Goal: Transaction & Acquisition: Purchase product/service

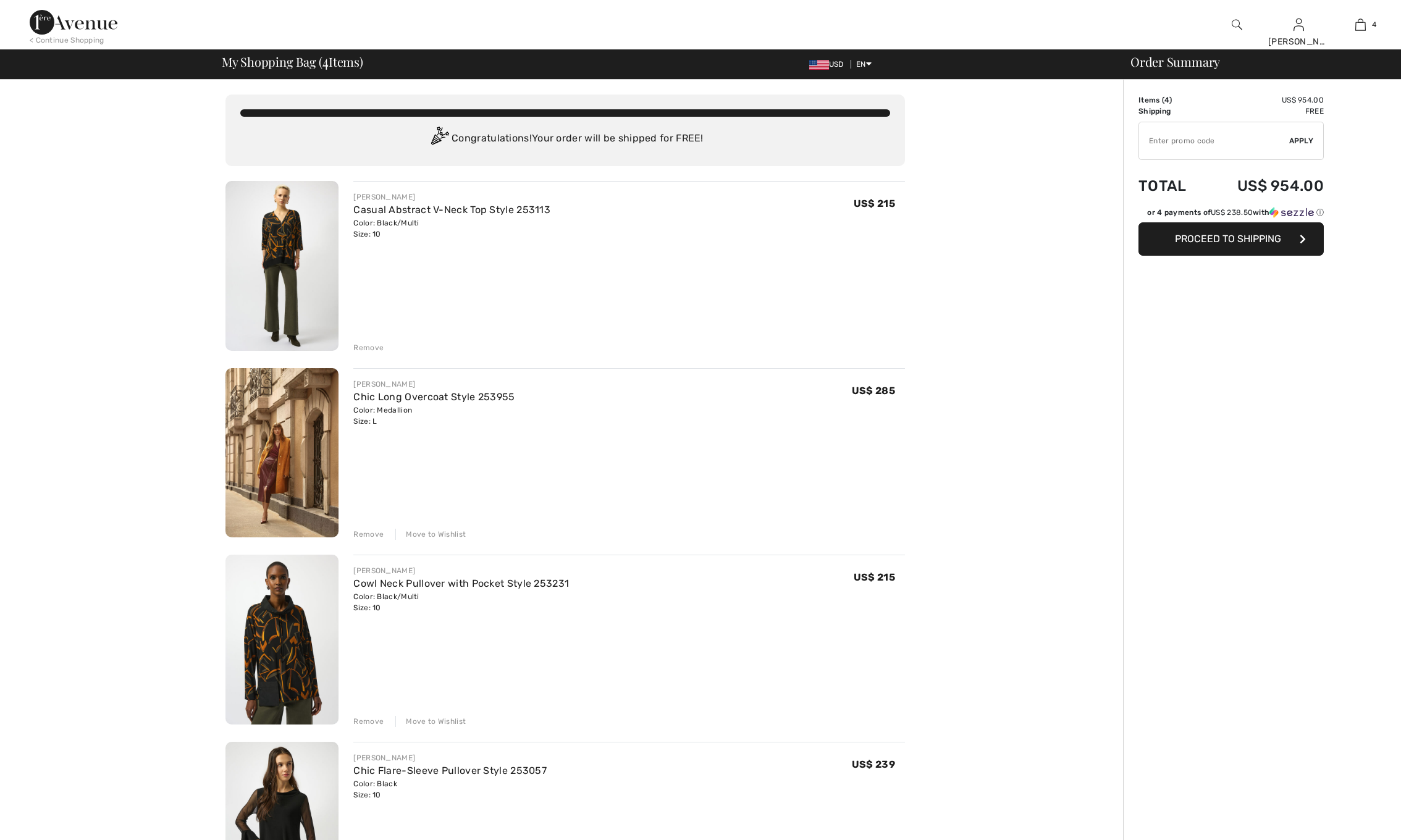
checkbox input "true"
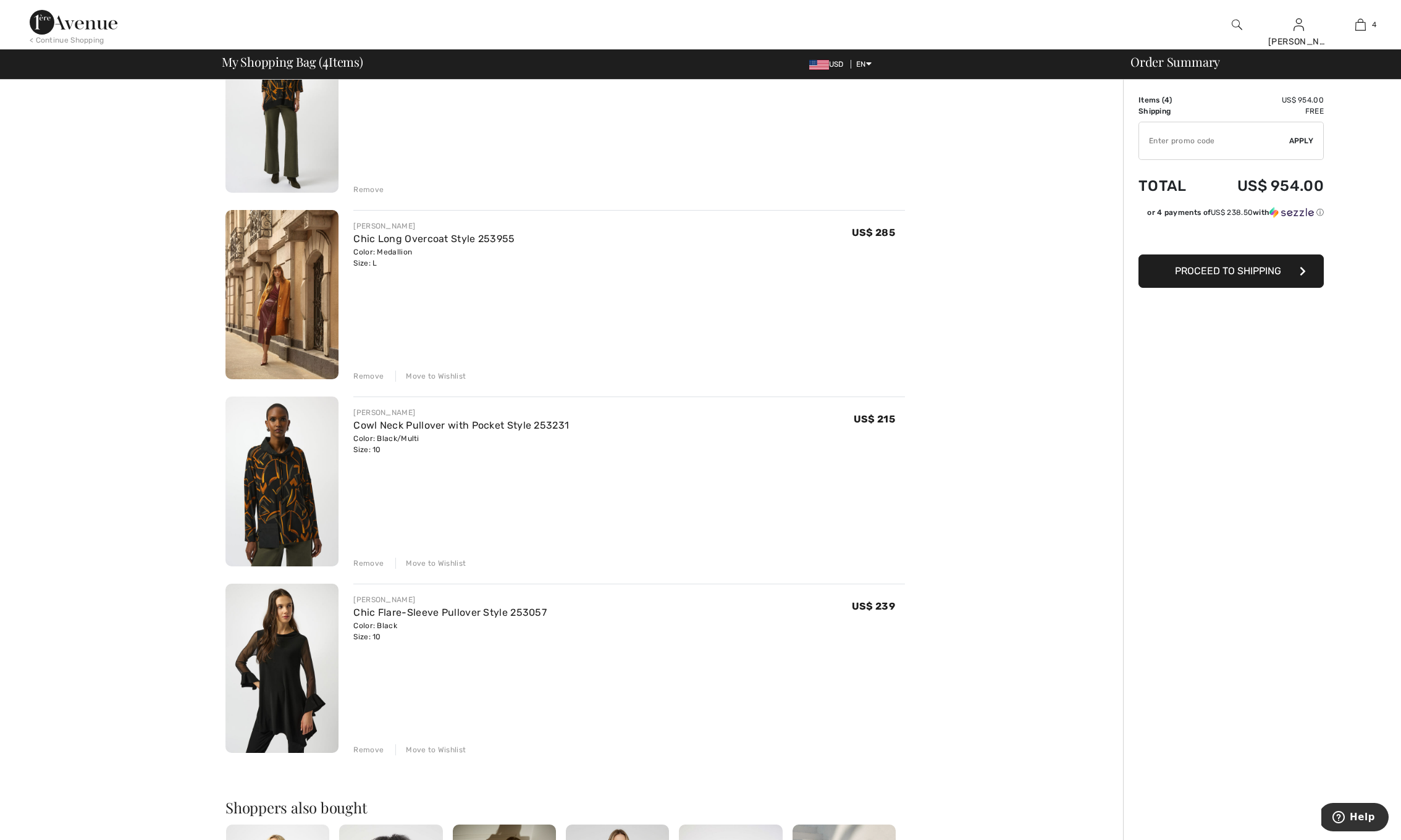
scroll to position [157, 0]
click at [368, 747] on div "Remove" at bounding box center [368, 752] width 30 height 11
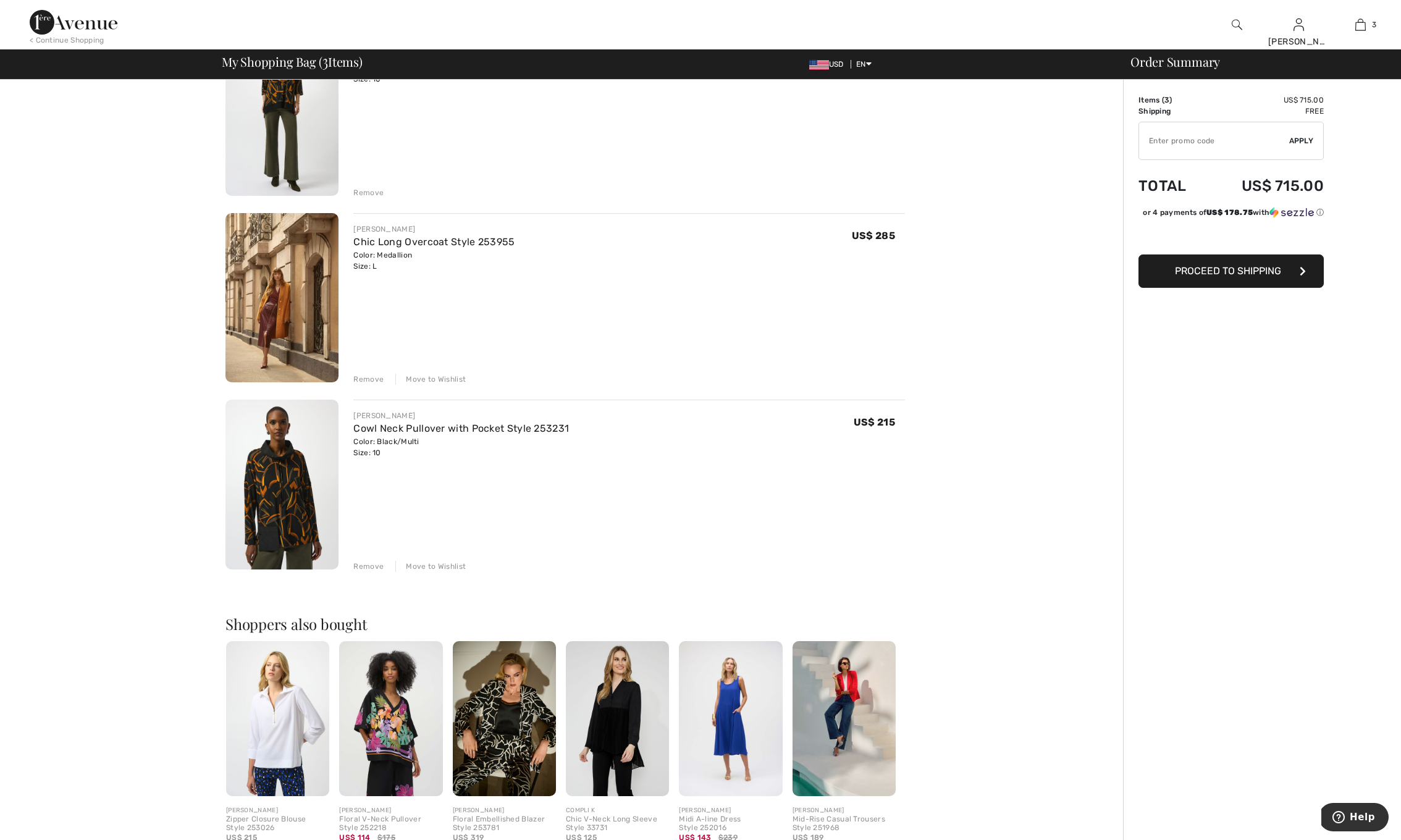
scroll to position [153, 0]
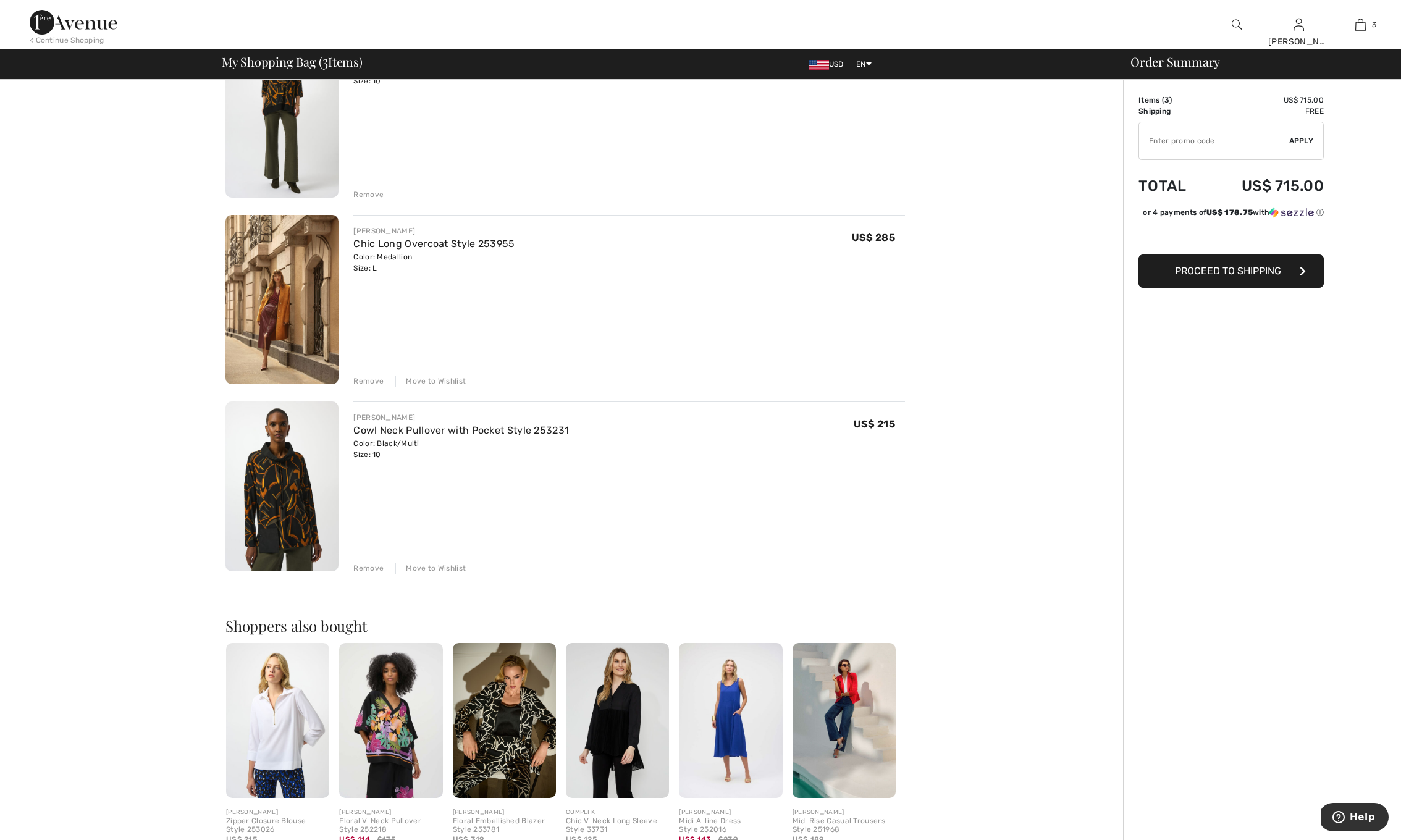
click at [371, 560] on div "Remove Move to Wishlist" at bounding box center [629, 567] width 551 height 14
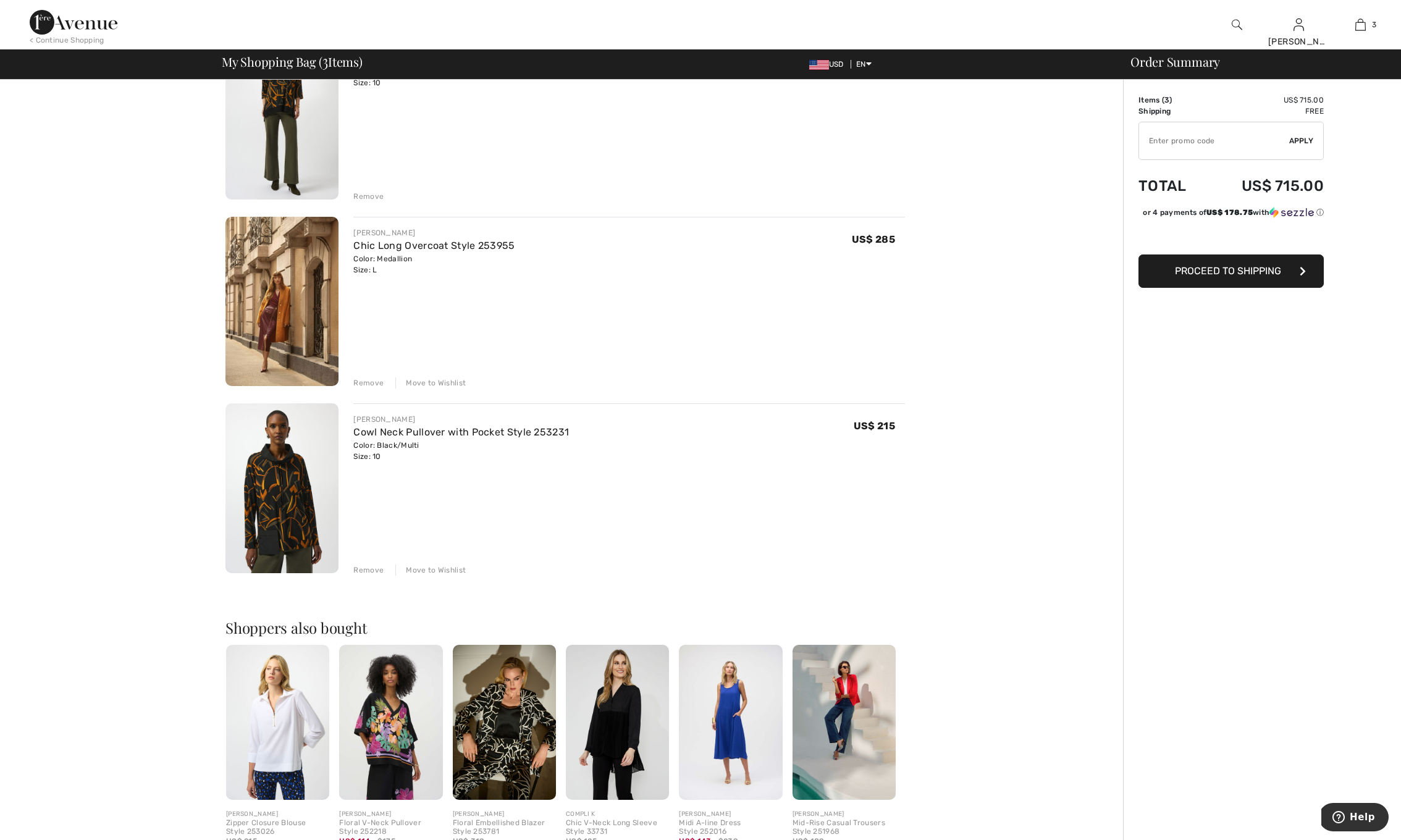
scroll to position [152, 1]
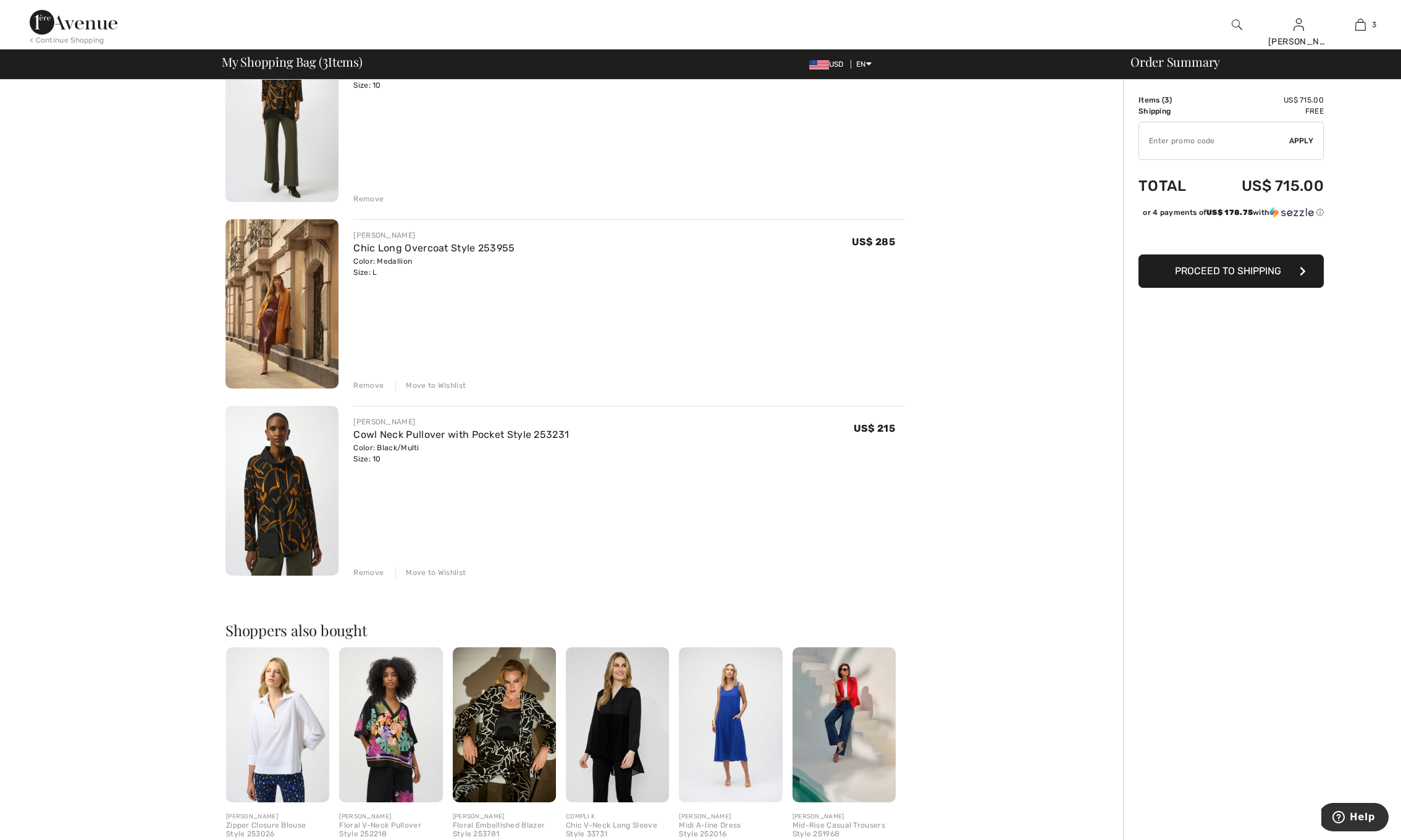
click at [369, 569] on div "Remove" at bounding box center [368, 572] width 30 height 11
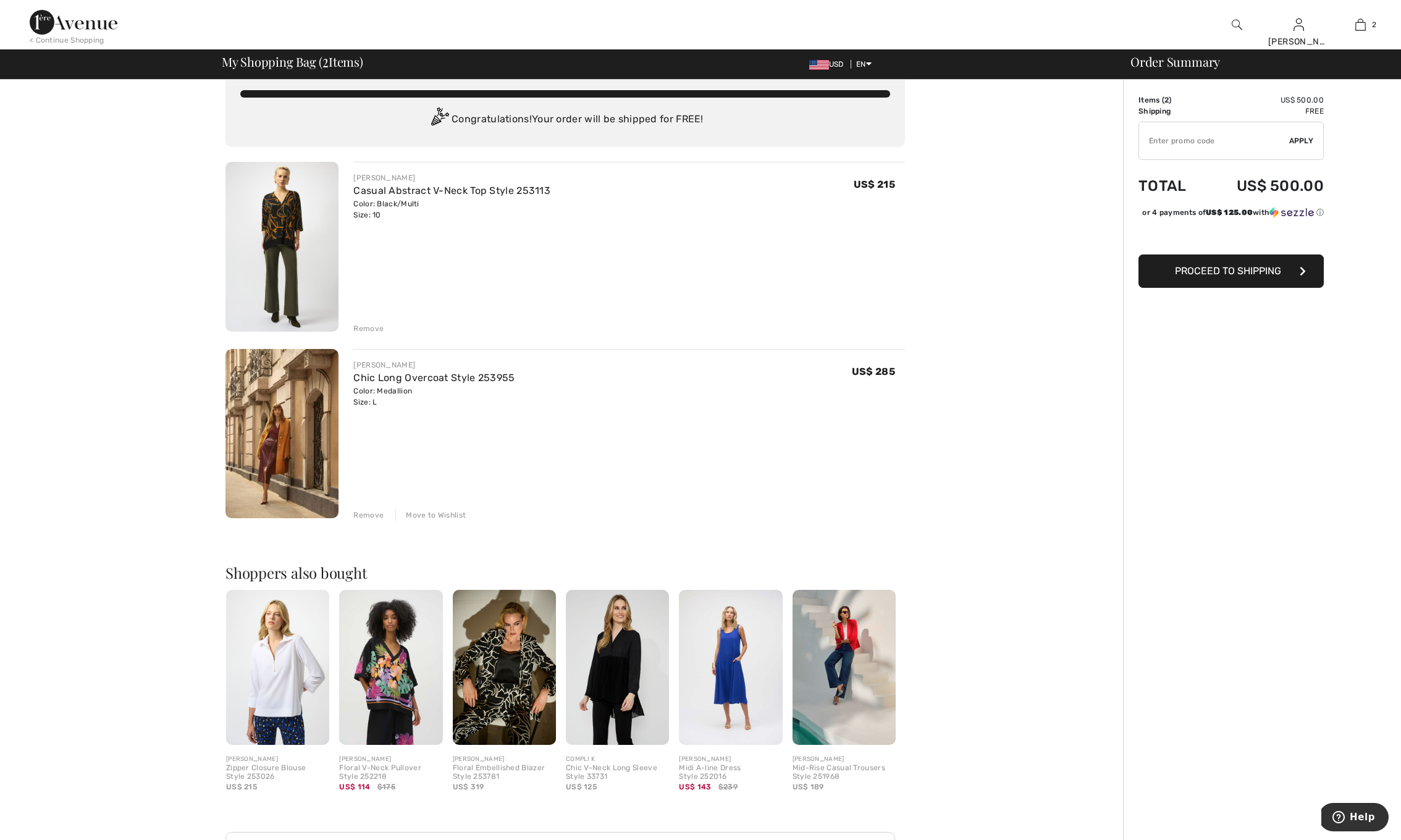
scroll to position [17, 0]
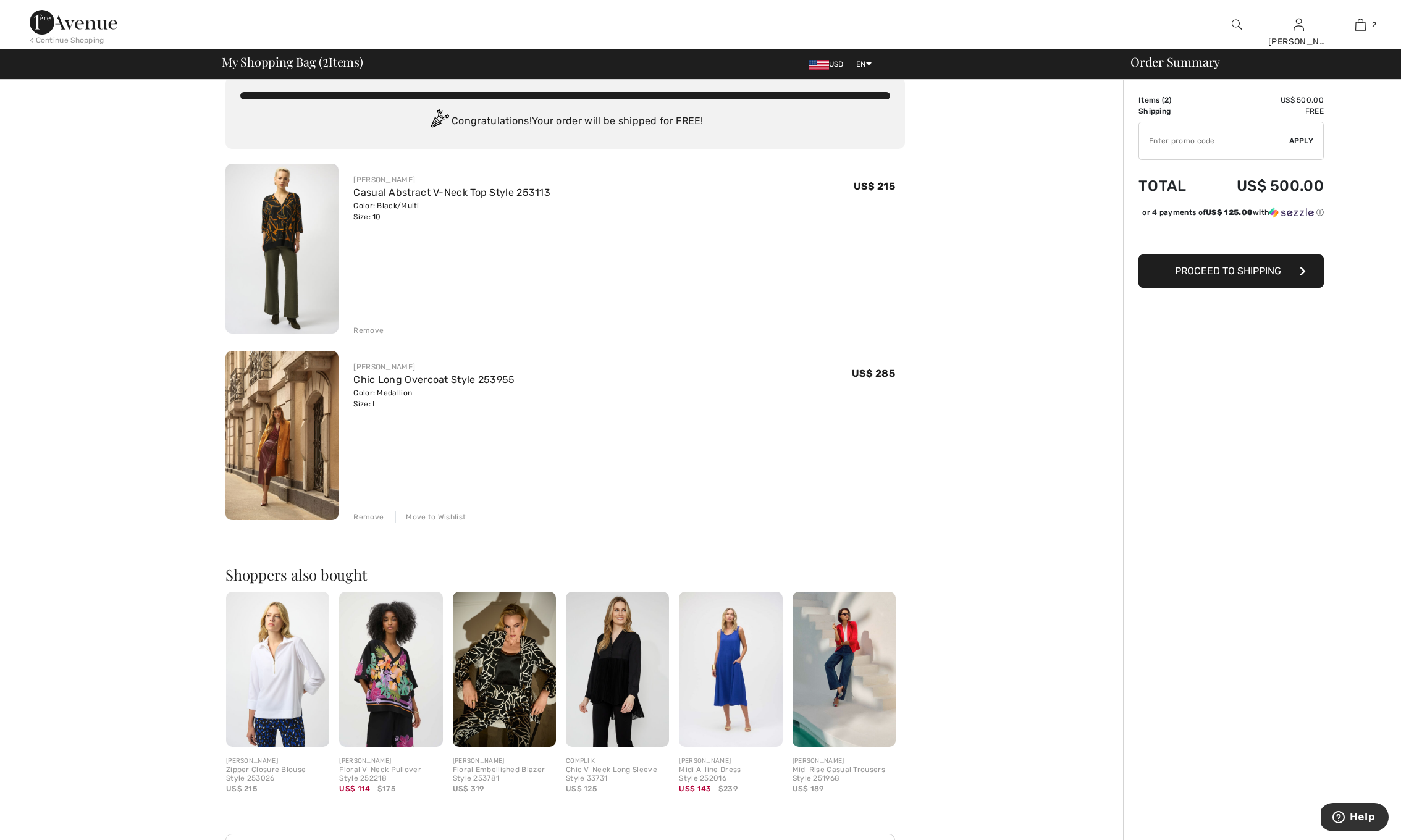
click at [375, 329] on div "Remove" at bounding box center [368, 331] width 30 height 11
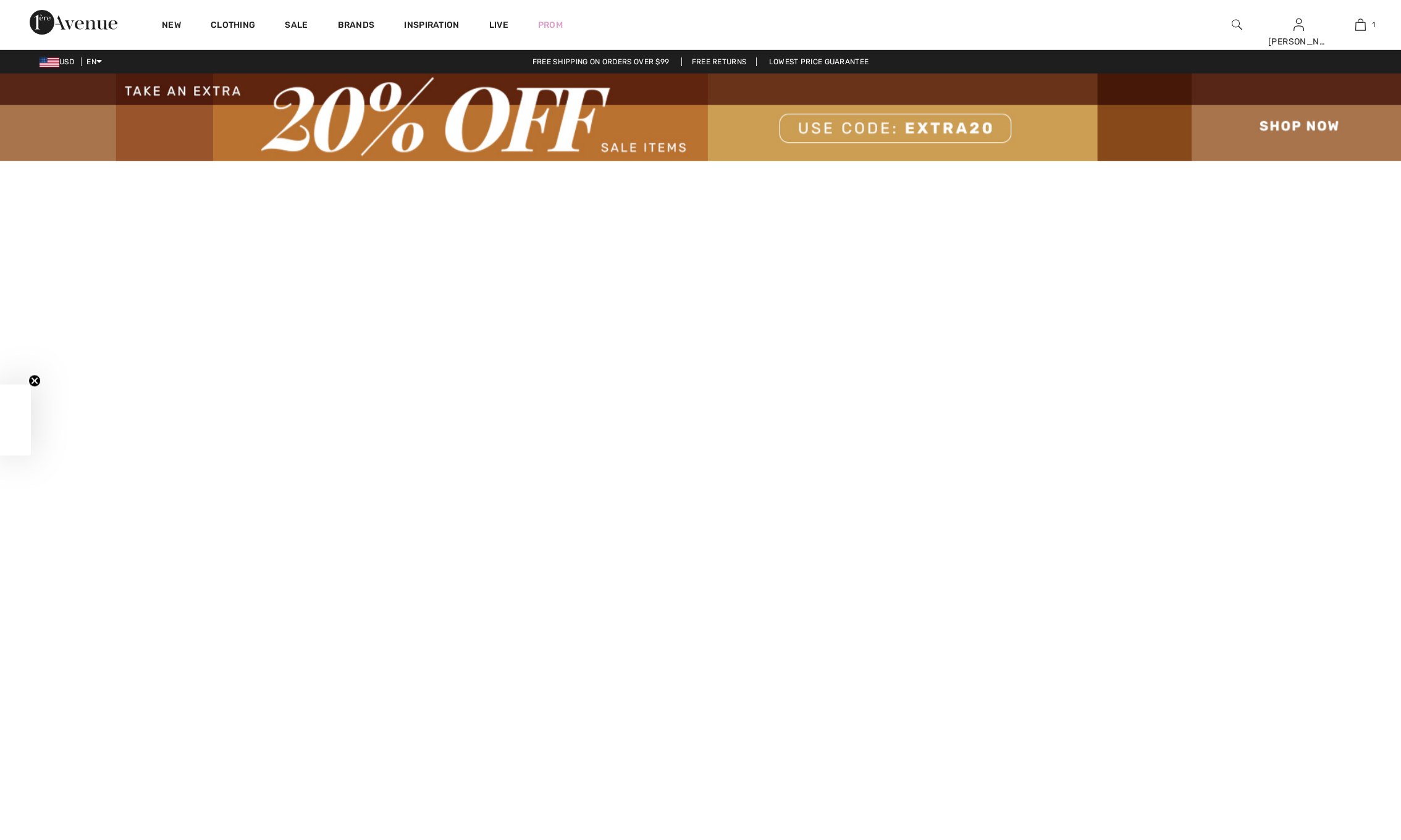
checkbox input "true"
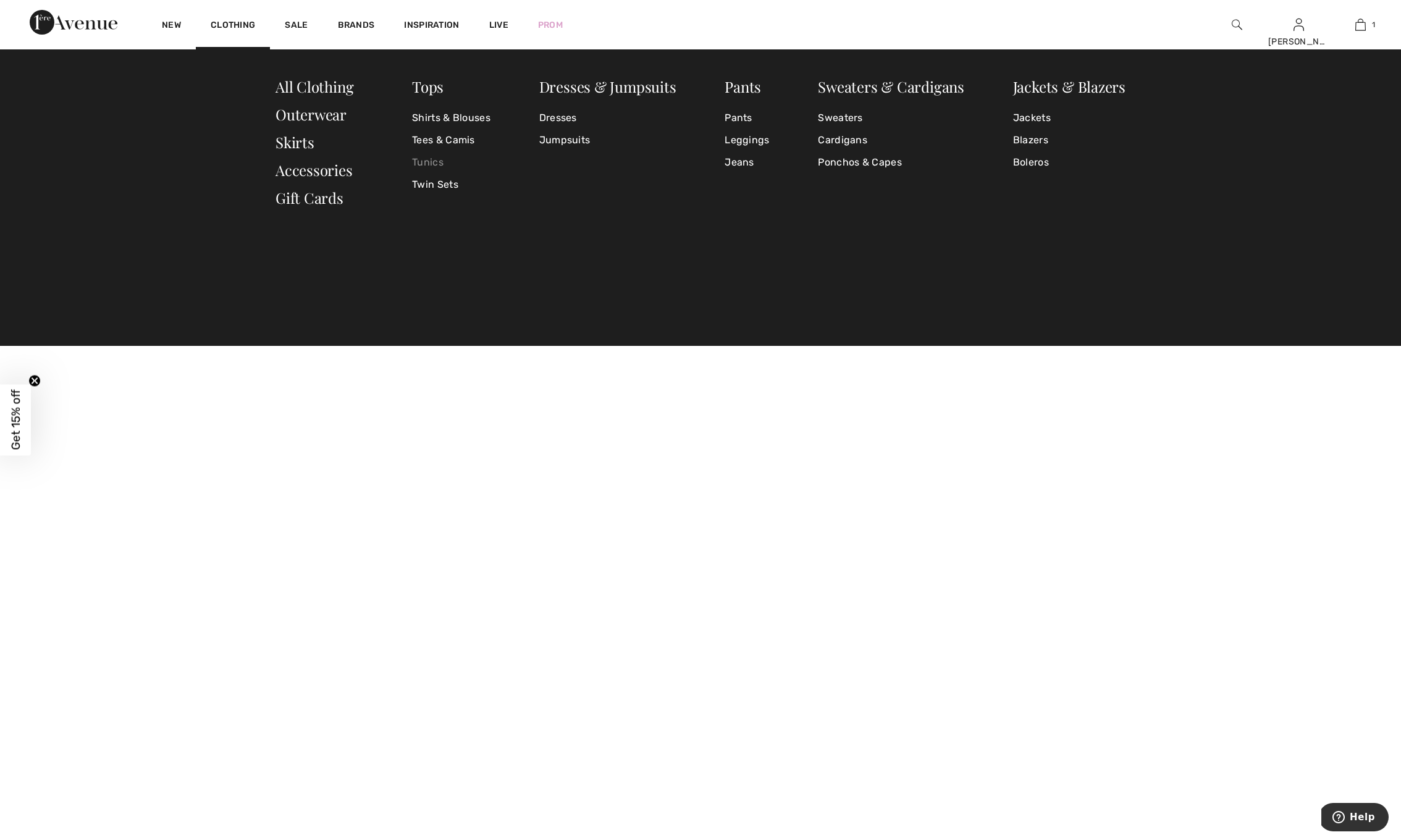
click at [434, 164] on link "Tunics" at bounding box center [451, 162] width 79 height 22
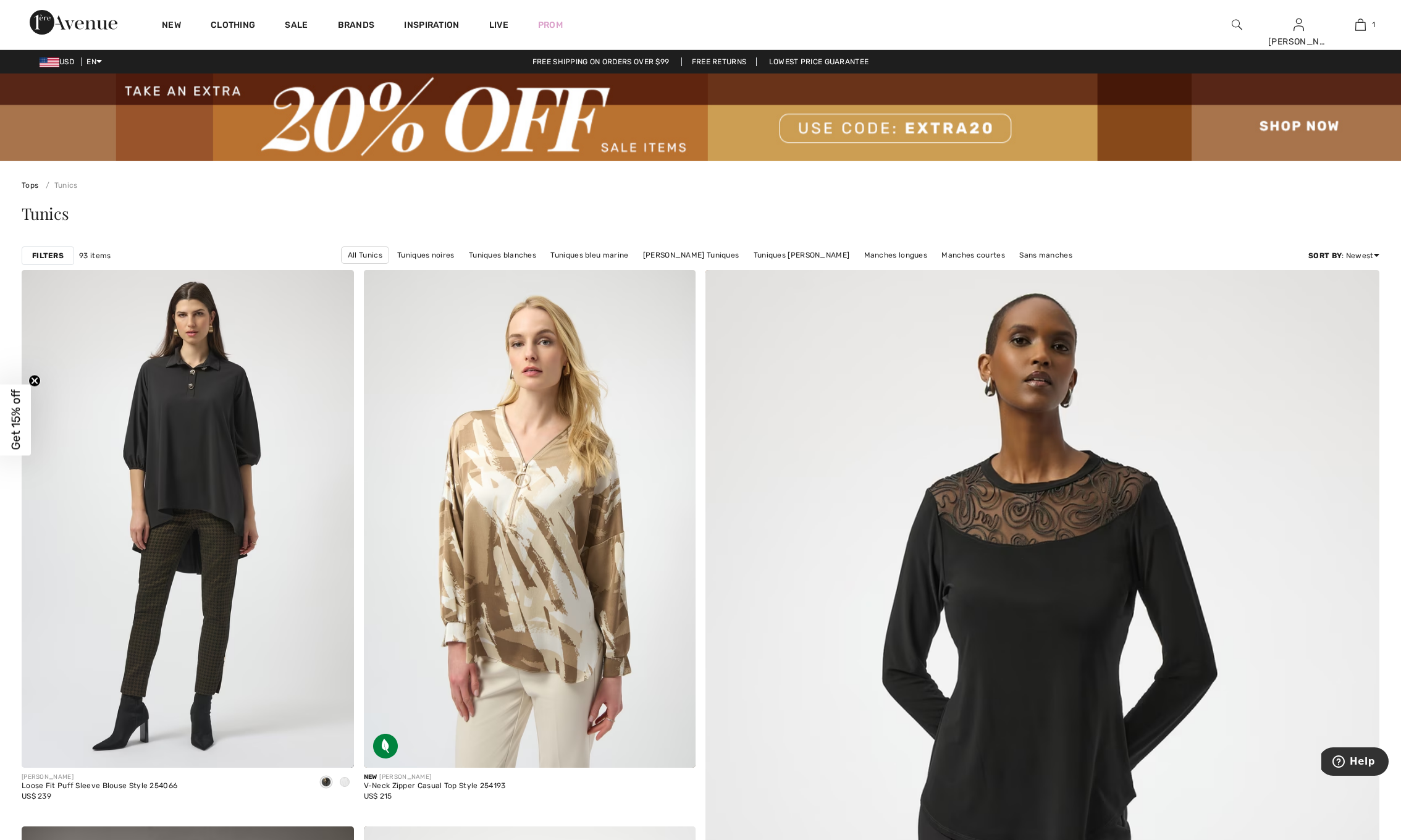
click at [53, 258] on strong "Filters" at bounding box center [48, 256] width 32 height 11
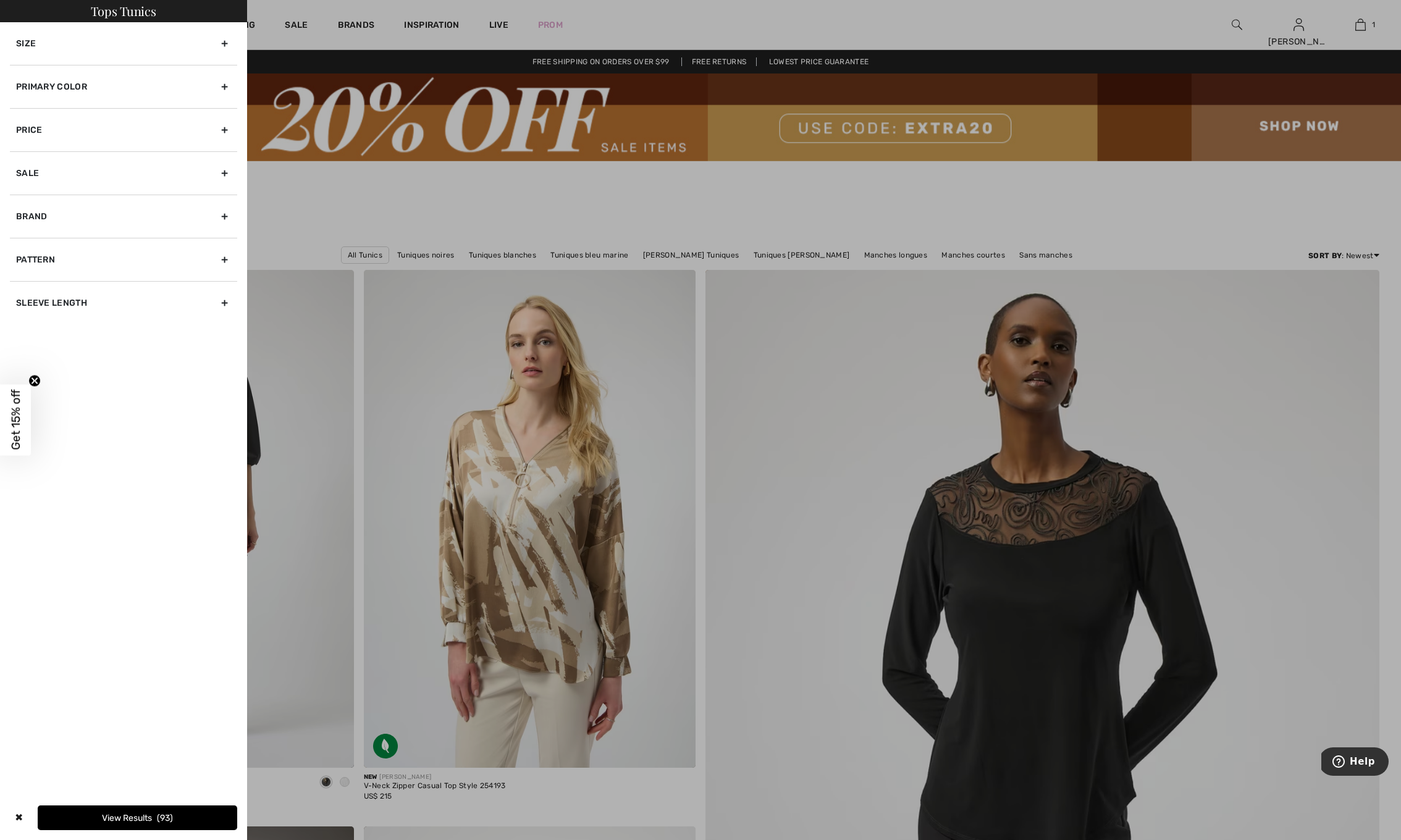
click at [46, 90] on div "Primary Color" at bounding box center [123, 86] width 227 height 43
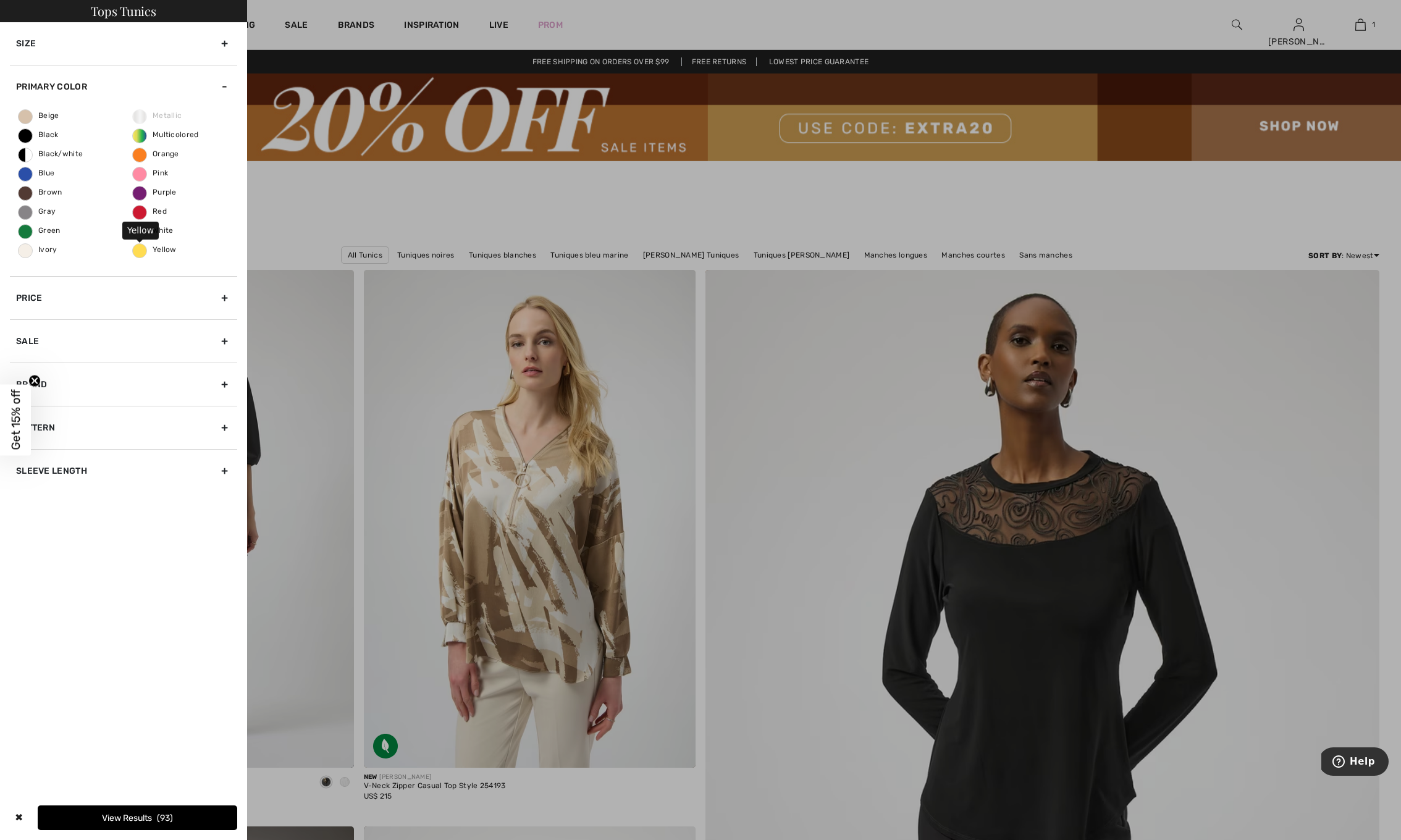
click at [135, 251] on span "Yellow" at bounding box center [155, 249] width 44 height 9
click at [0, 0] on input "Yellow" at bounding box center [0, 0] width 0 height 0
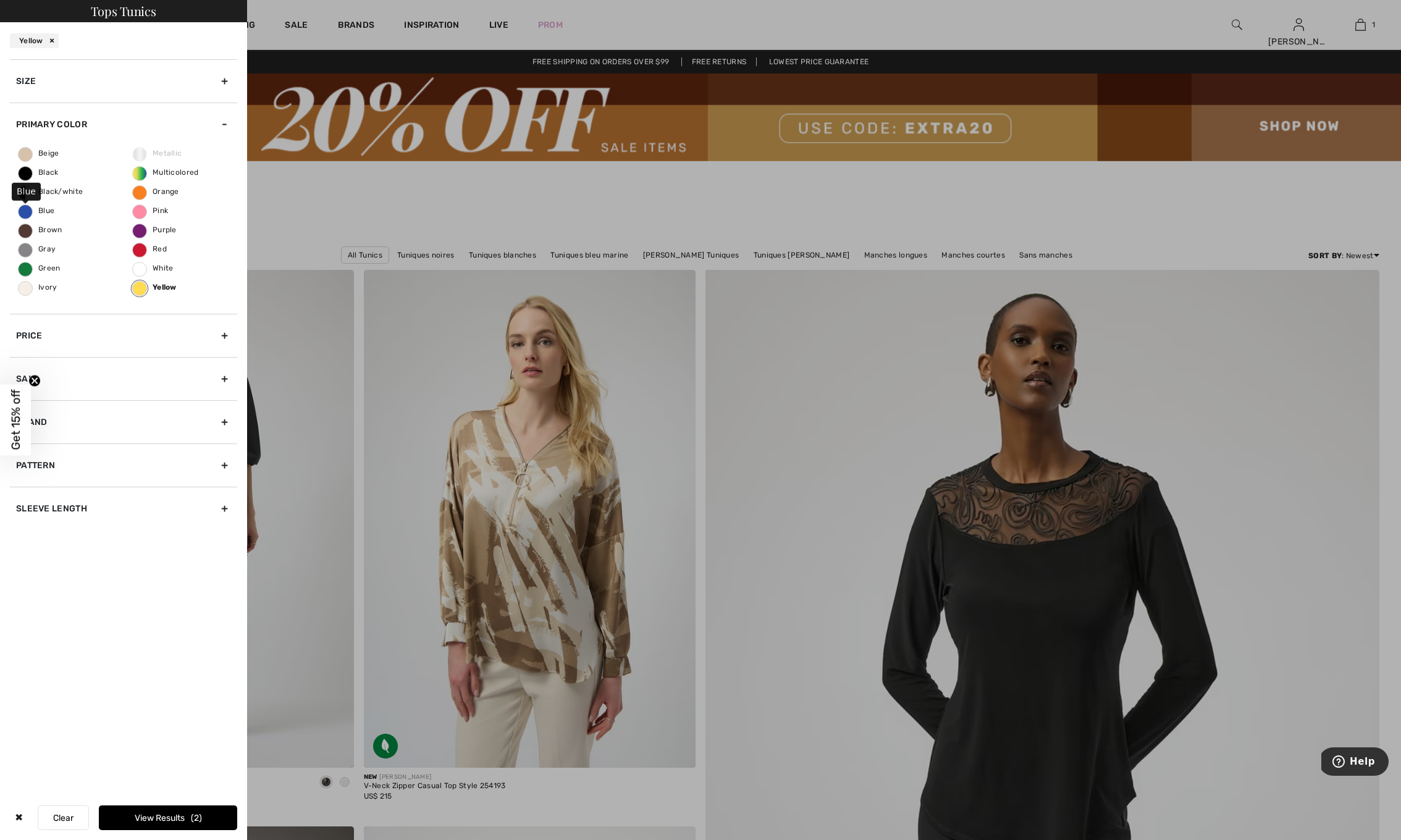
click at [26, 212] on span "Blue" at bounding box center [36, 210] width 36 height 9
click at [0, 0] on input "Blue" at bounding box center [0, 0] width 0 height 0
click at [139, 822] on button "View Results 26" at bounding box center [168, 817] width 139 height 24
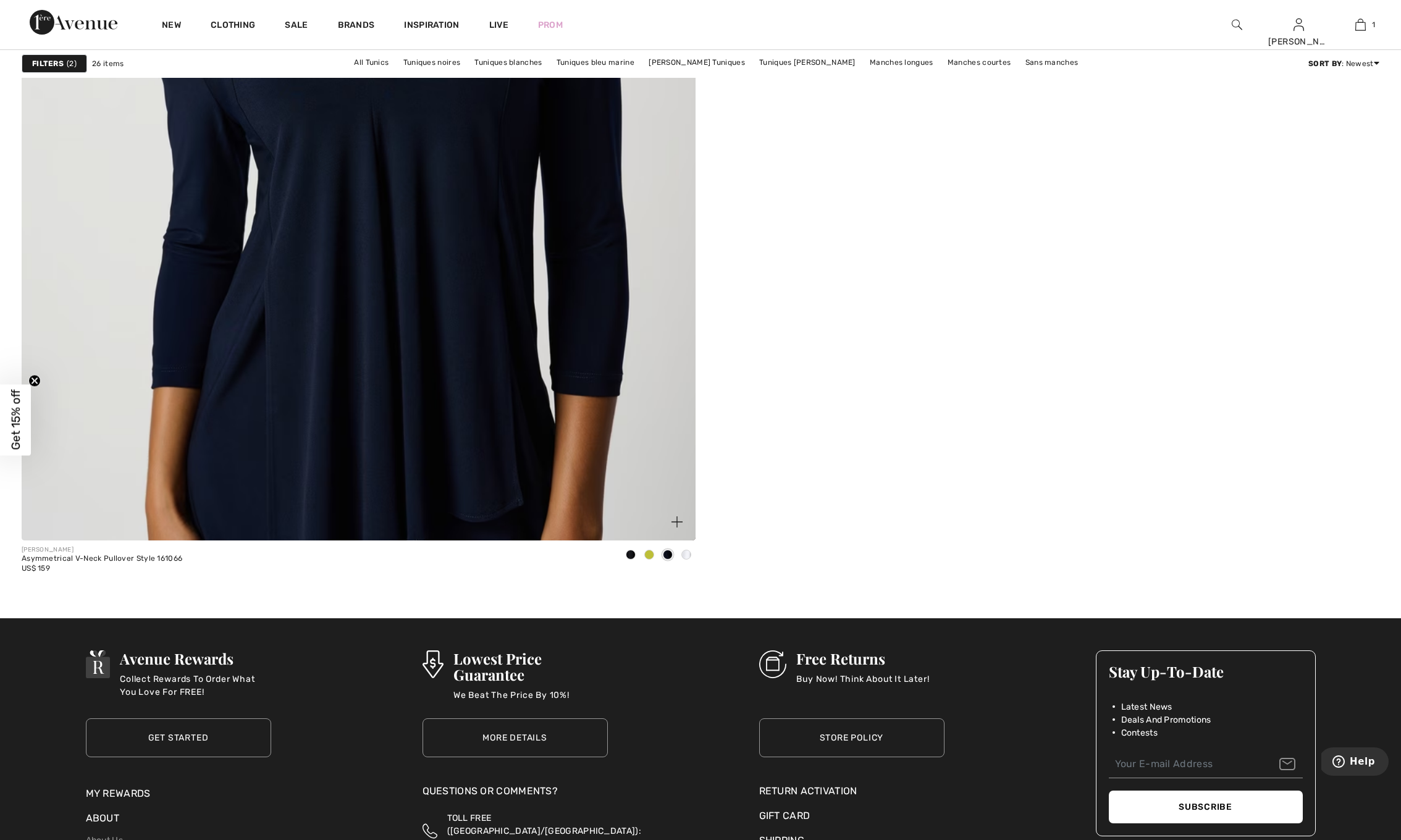
scroll to position [5041, 0]
